Goal: Navigation & Orientation: Find specific page/section

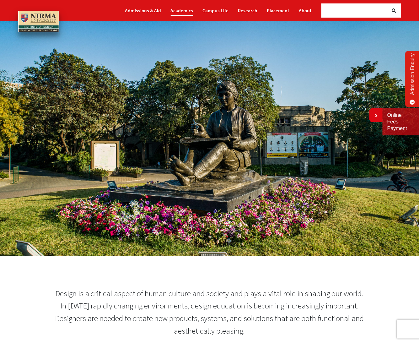
click at [181, 9] on link "Academics" at bounding box center [182, 10] width 23 height 11
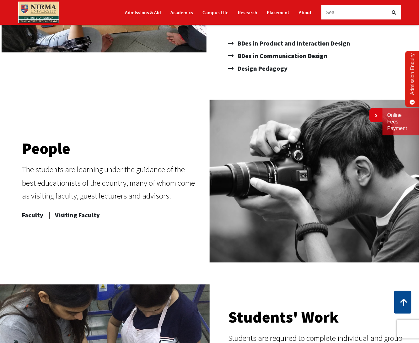
scroll to position [189, 0]
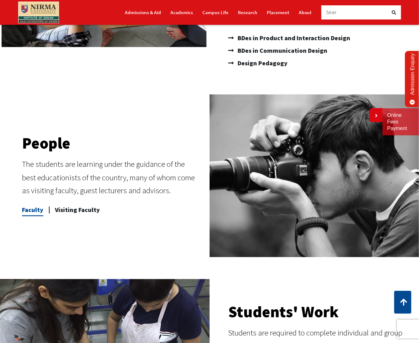
click at [33, 205] on span "Faculty" at bounding box center [32, 210] width 21 height 13
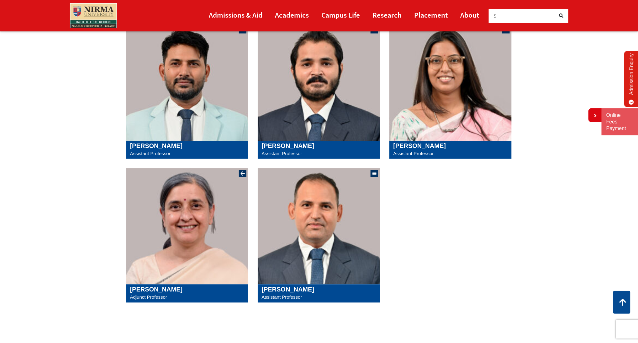
scroll to position [643, 0]
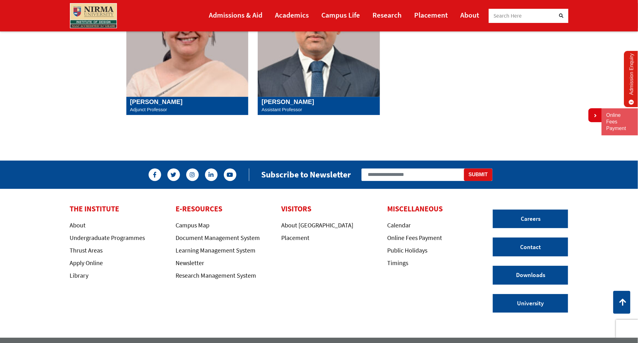
scroll to position [754, 0]
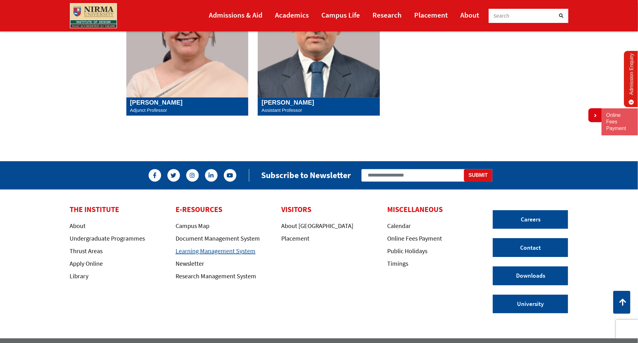
click at [220, 251] on link "Learning Management System" at bounding box center [216, 251] width 80 height 8
